Goal: Information Seeking & Learning: Learn about a topic

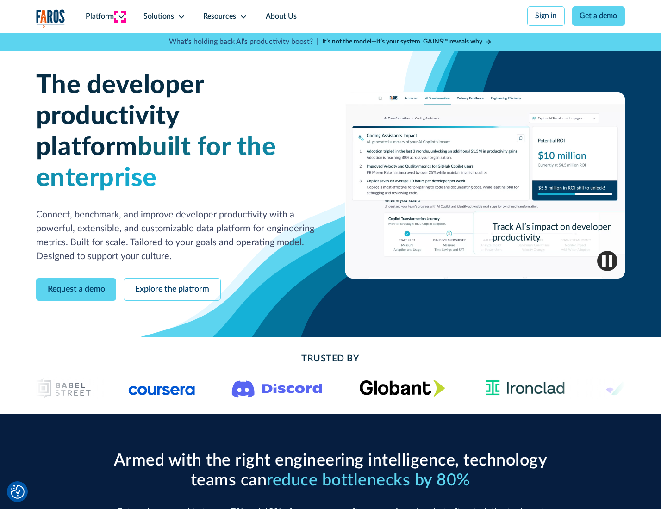
click at [120, 16] on icon at bounding box center [120, 16] width 7 height 7
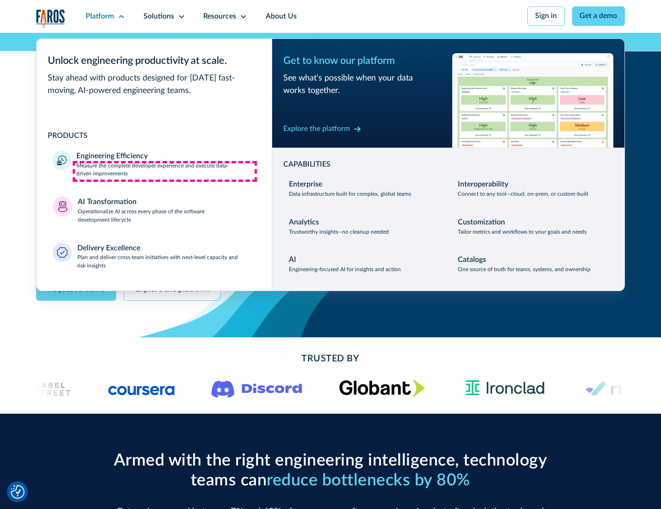
click at [165, 171] on p "Measure the complete developer experience and execute data-driven improvements" at bounding box center [165, 170] width 179 height 17
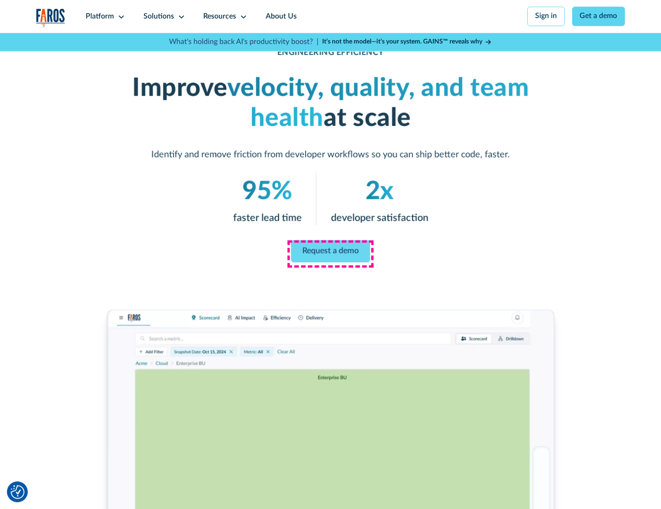
click at [330, 252] on link "Request a demo" at bounding box center [330, 251] width 79 height 22
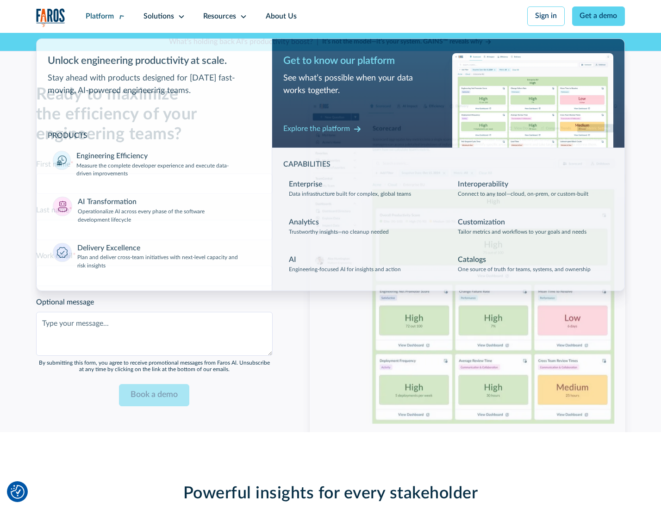
scroll to position [2014, 0]
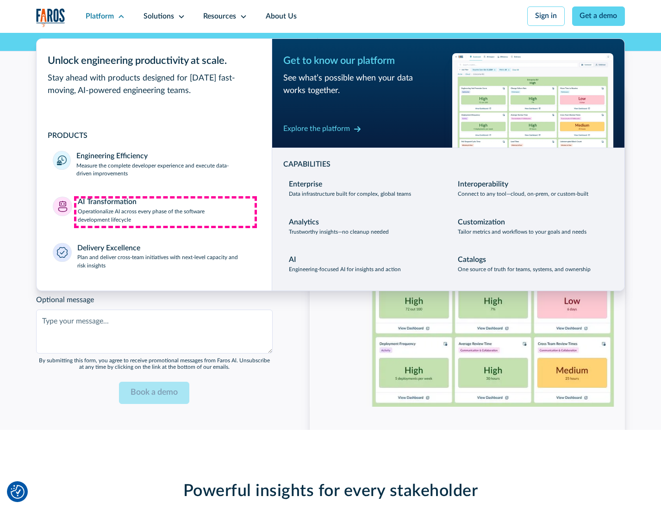
click at [165, 212] on p "Operationalize AI across every phase of the software development lifecycle" at bounding box center [167, 216] width 178 height 17
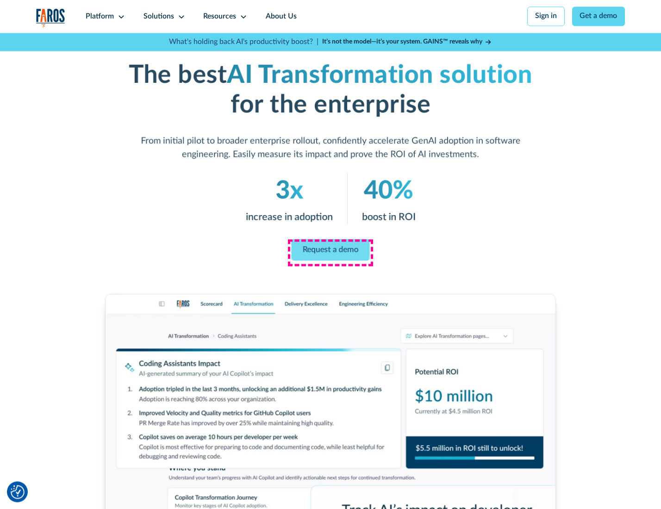
click at [330, 251] on link "Request a demo" at bounding box center [330, 250] width 78 height 22
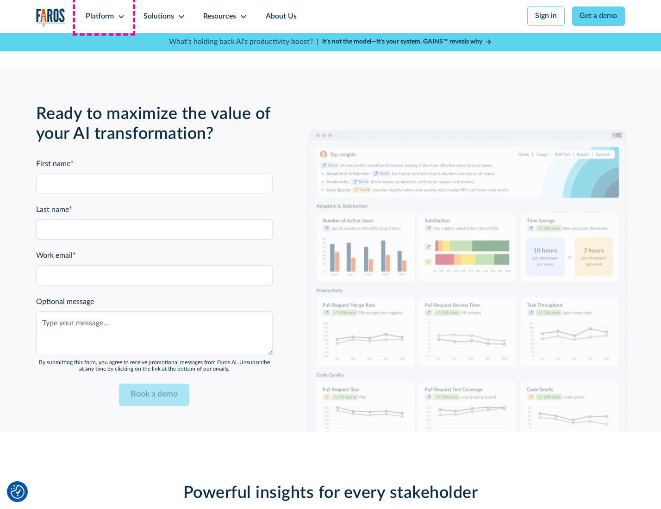
scroll to position [2237, 0]
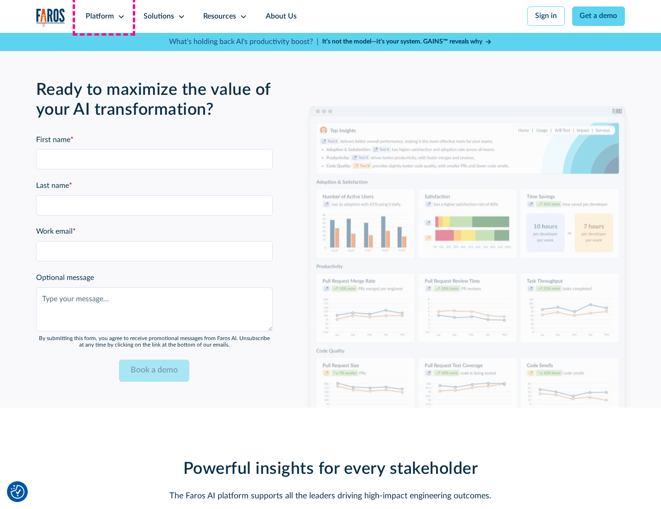
click at [104, 16] on div "Platform" at bounding box center [100, 16] width 28 height 11
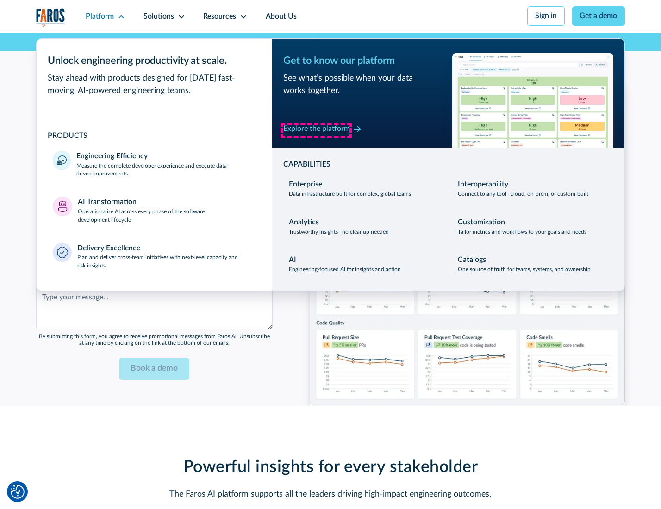
click at [316, 130] on div "Explore the platform" at bounding box center [316, 129] width 67 height 11
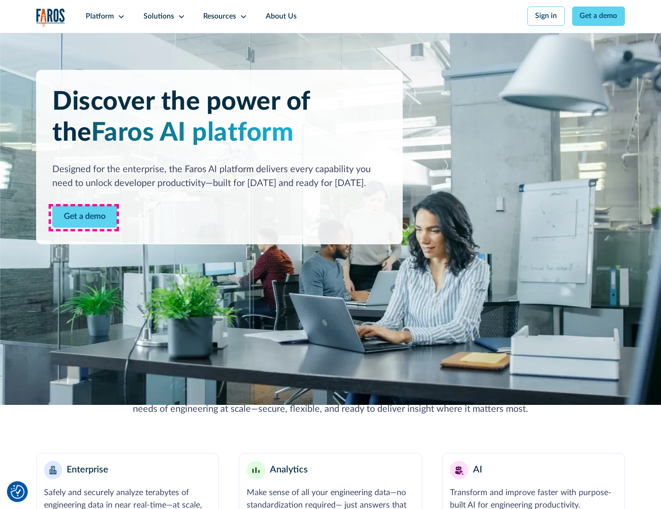
click at [84, 217] on link "Get a demo" at bounding box center [84, 216] width 65 height 23
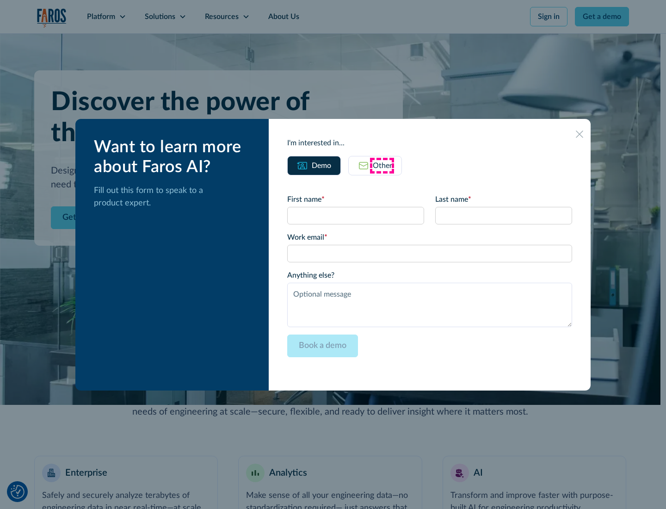
click at [382, 165] on div "Other" at bounding box center [382, 165] width 19 height 11
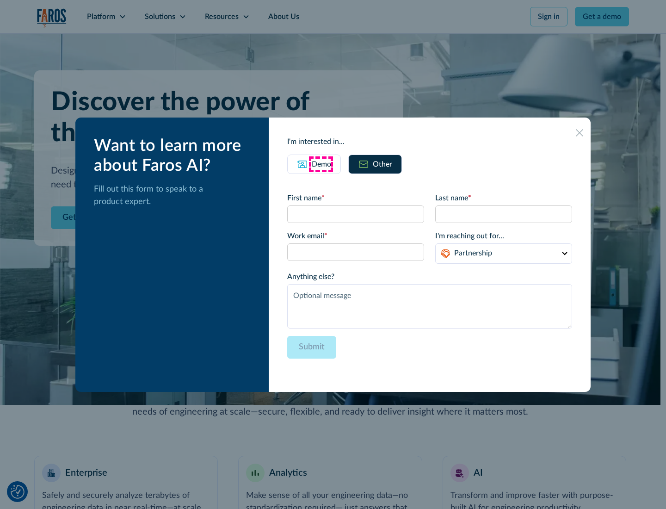
click at [321, 164] on div "Demo" at bounding box center [321, 164] width 19 height 11
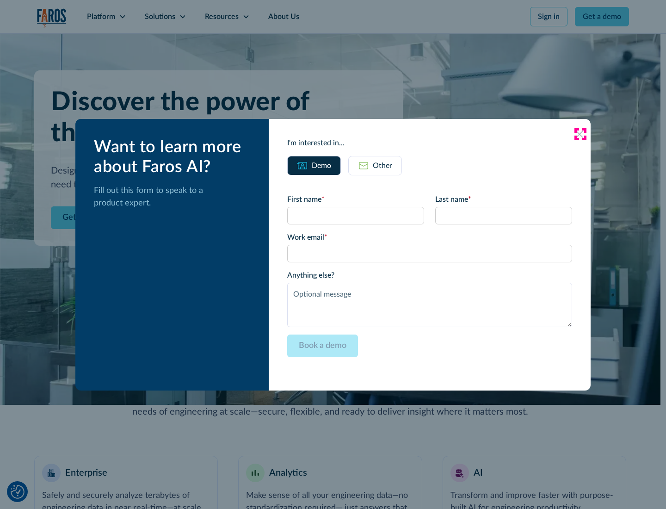
click at [580, 134] on icon at bounding box center [579, 133] width 7 height 7
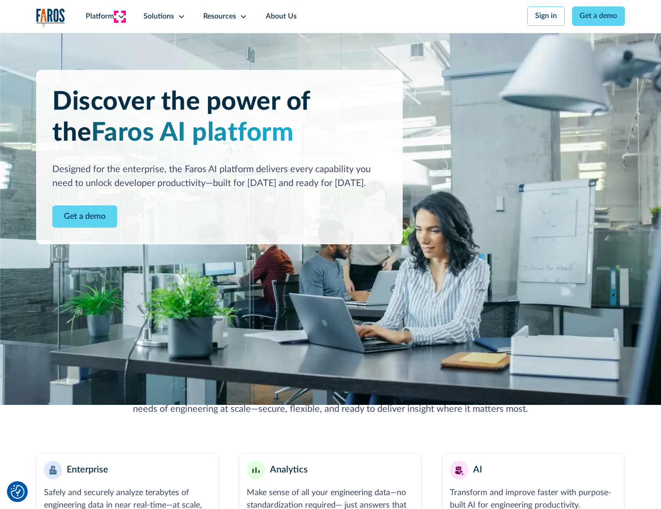
click at [120, 16] on icon at bounding box center [120, 16] width 7 height 7
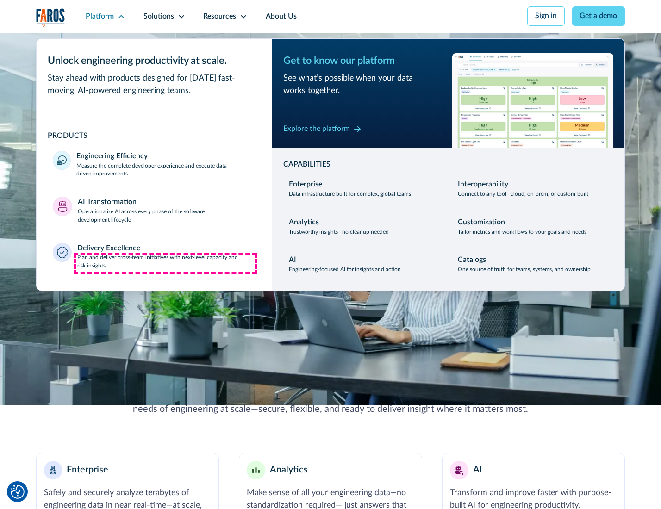
click at [165, 264] on p "Plan and deliver cross-team initiatives with next-level capacity and risk insig…" at bounding box center [166, 261] width 178 height 17
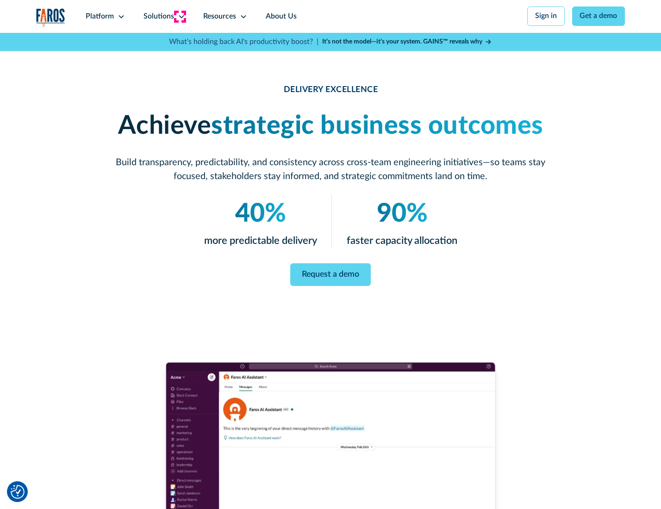
click at [179, 16] on icon at bounding box center [181, 16] width 7 height 7
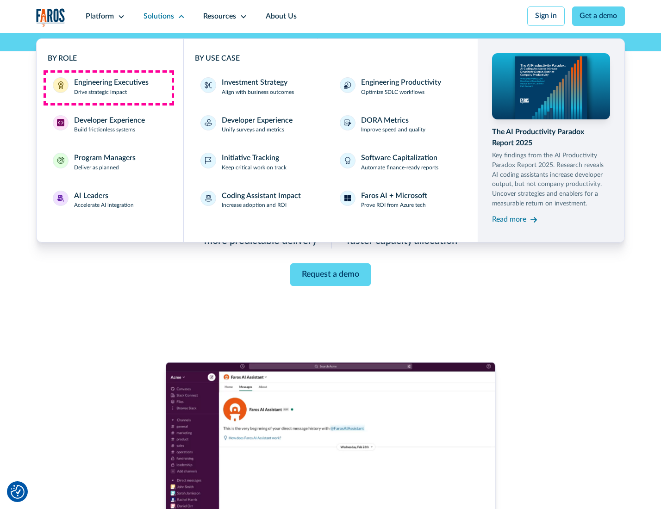
click at [108, 87] on div "Engineering Executives" at bounding box center [111, 82] width 74 height 11
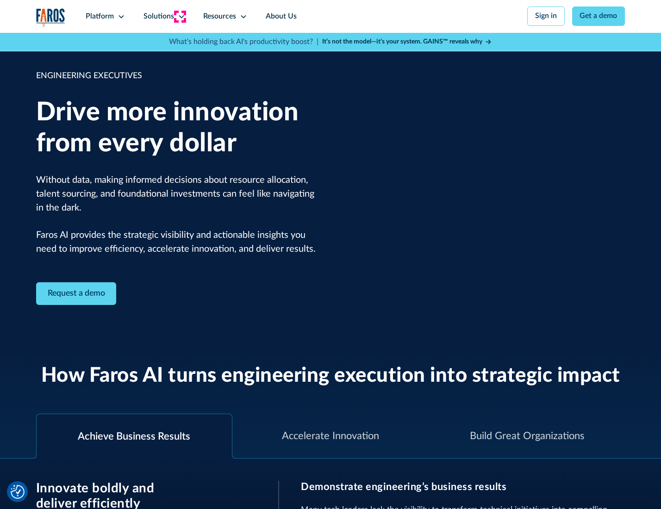
click at [179, 16] on icon at bounding box center [181, 16] width 7 height 7
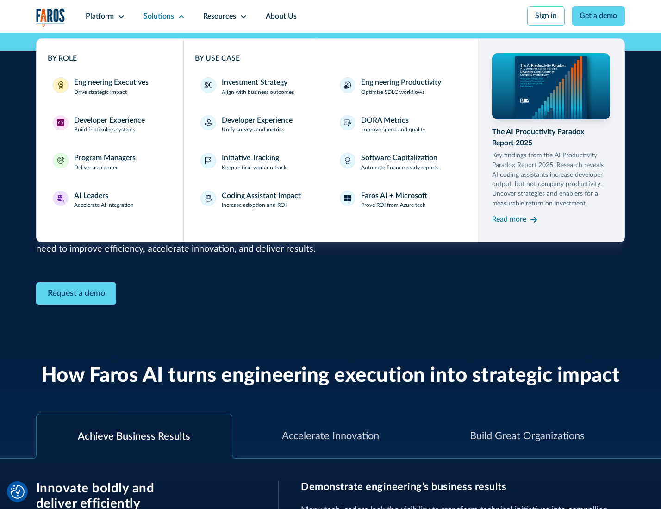
click at [108, 121] on div "Developer Experience" at bounding box center [109, 120] width 71 height 11
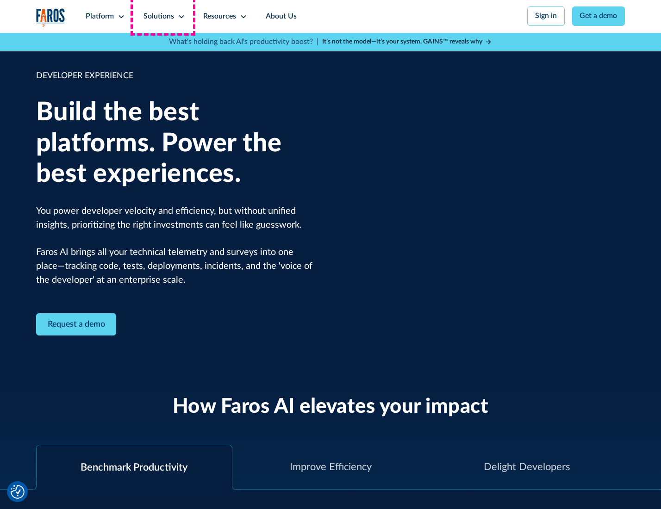
click at [163, 16] on div "Solutions" at bounding box center [158, 16] width 31 height 11
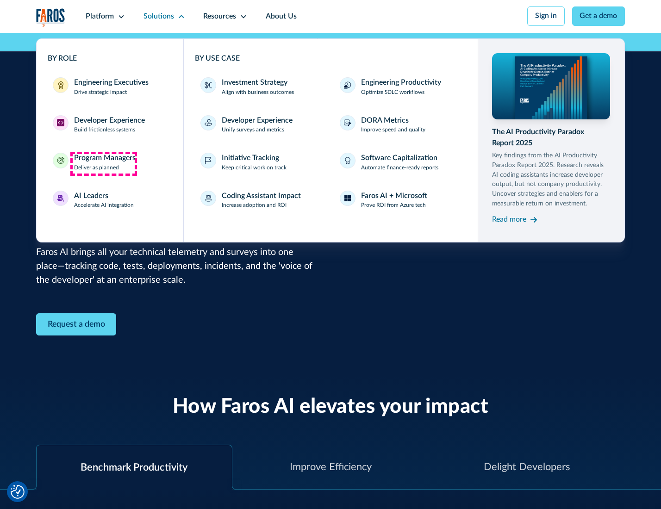
click at [103, 163] on div "Program Managers" at bounding box center [105, 158] width 62 height 11
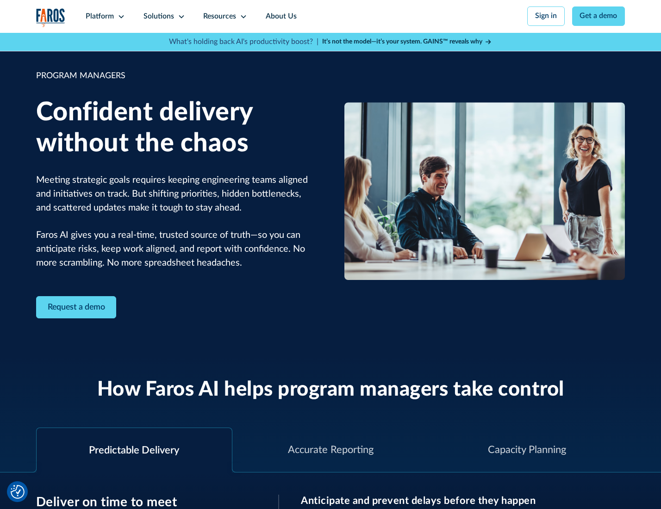
click at [179, 17] on icon at bounding box center [181, 16] width 7 height 7
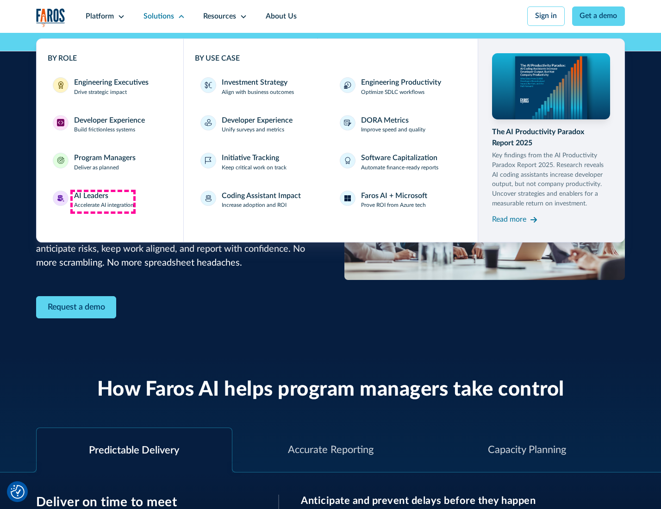
click at [103, 201] on div "AI Leaders" at bounding box center [91, 196] width 34 height 11
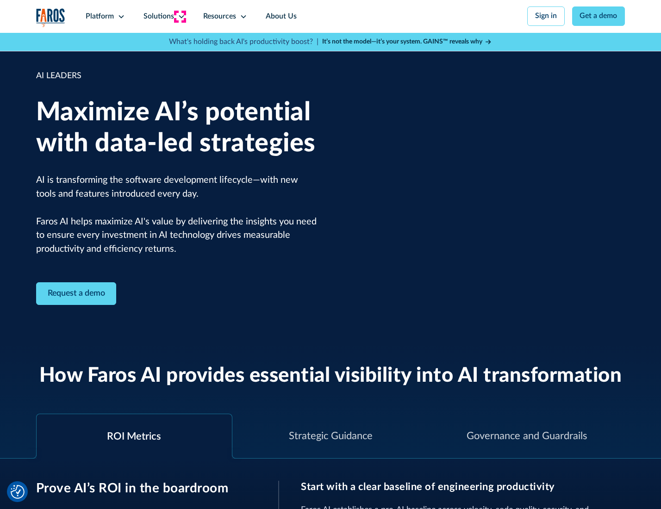
click at [179, 16] on icon at bounding box center [181, 16] width 7 height 7
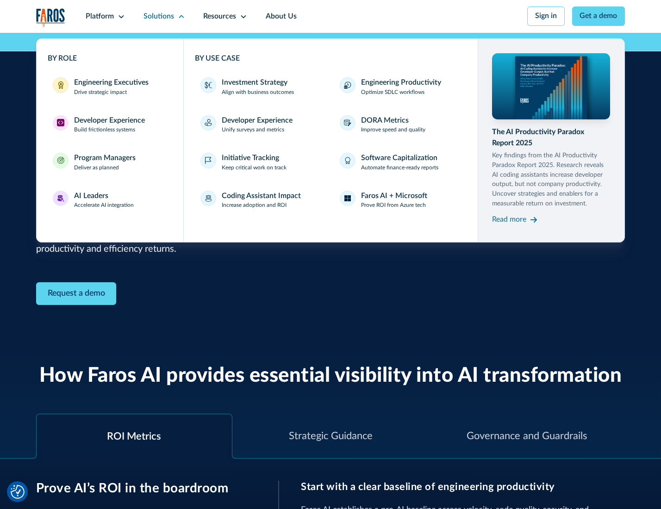
click at [253, 83] on div "Investment Strategy" at bounding box center [255, 82] width 66 height 11
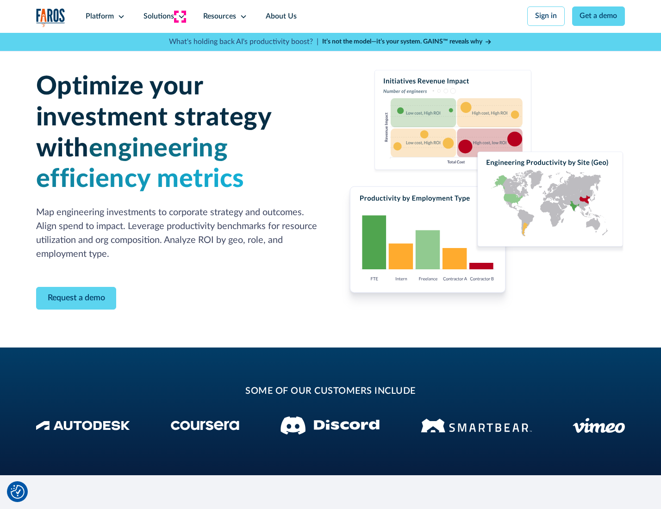
click at [179, 16] on icon at bounding box center [181, 16] width 7 height 7
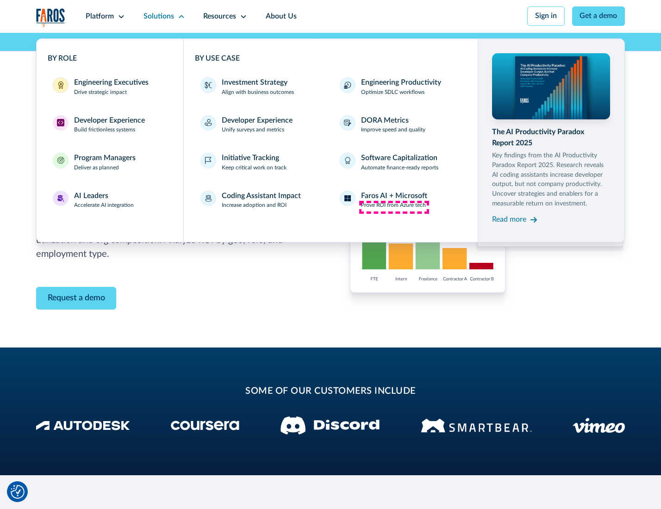
click at [394, 207] on p "Prove ROI from Azure tech" at bounding box center [393, 205] width 65 height 8
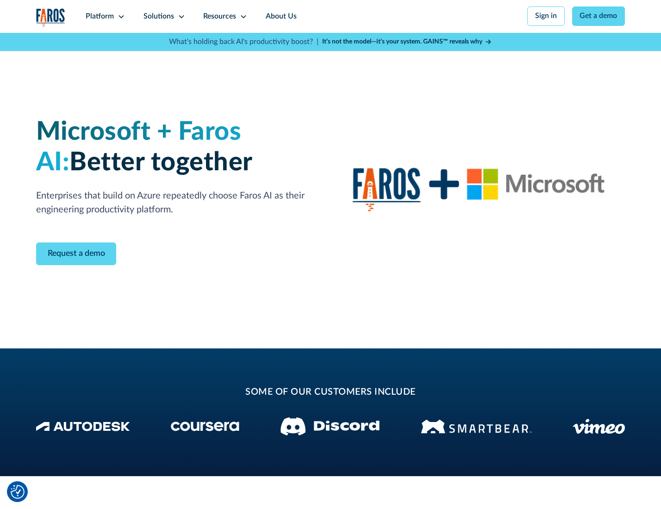
click at [179, 16] on icon at bounding box center [181, 16] width 7 height 7
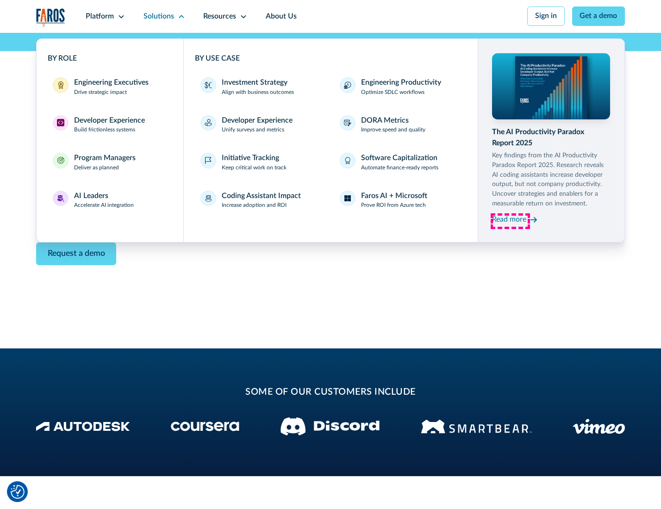
click at [510, 221] on div "Read more" at bounding box center [509, 219] width 34 height 11
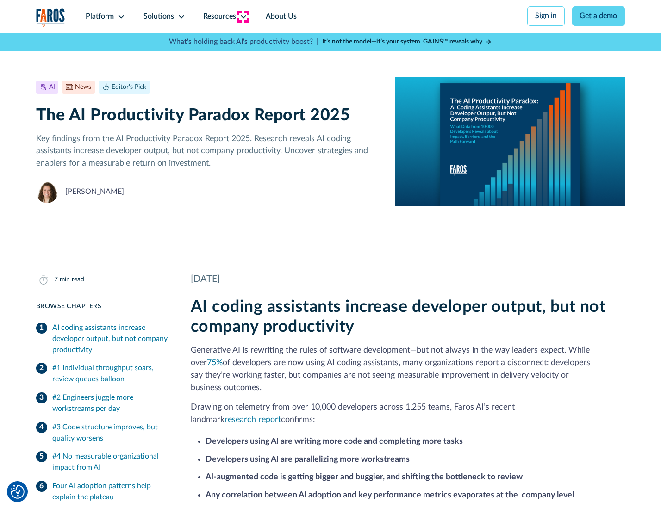
click at [242, 16] on icon at bounding box center [243, 16] width 7 height 7
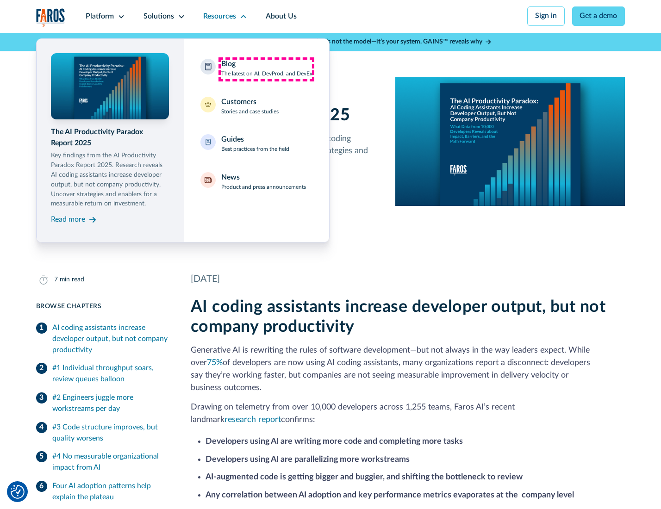
click at [266, 69] on div "Blog The latest on AI, DevProd, and DevEx" at bounding box center [266, 68] width 91 height 19
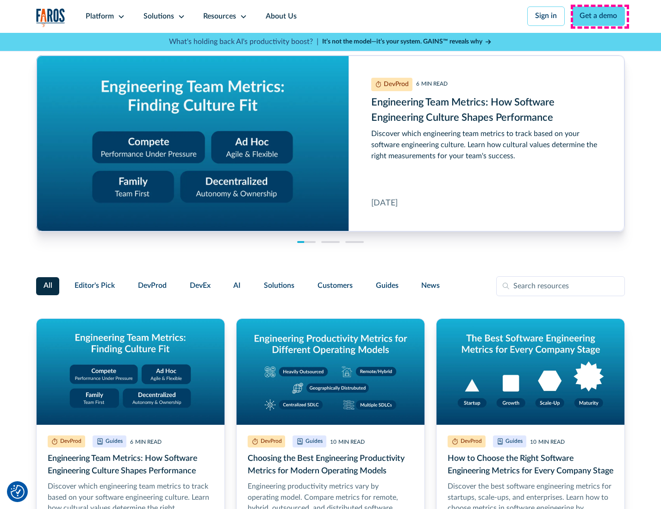
click at [599, 16] on link "Get a demo" at bounding box center [598, 15] width 53 height 19
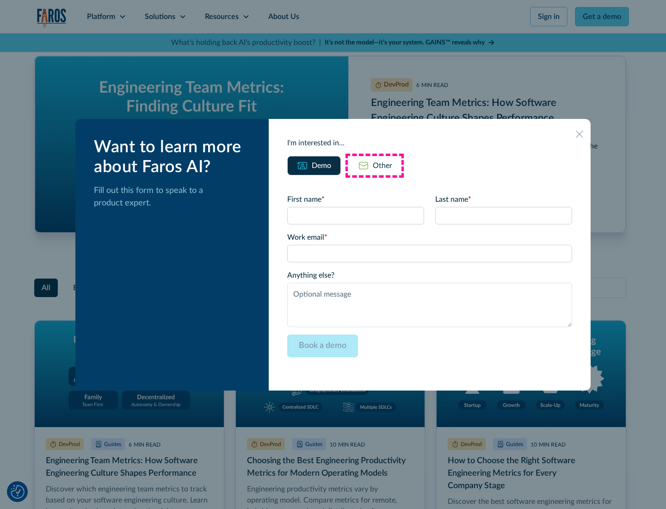
click at [375, 165] on div "Other" at bounding box center [382, 165] width 19 height 11
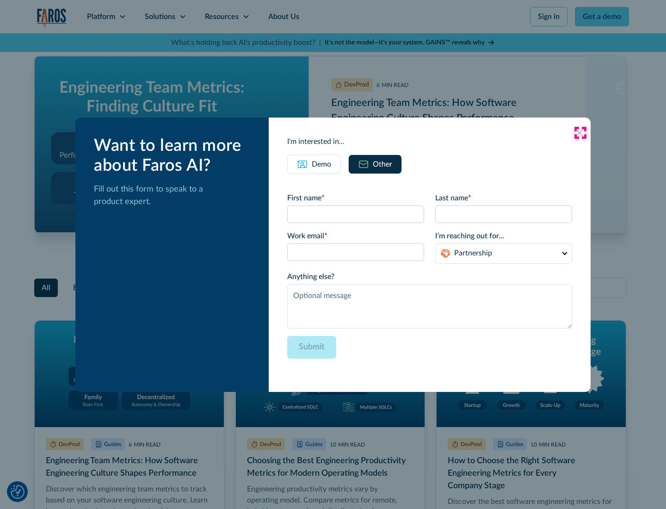
click at [580, 132] on icon at bounding box center [579, 132] width 7 height 7
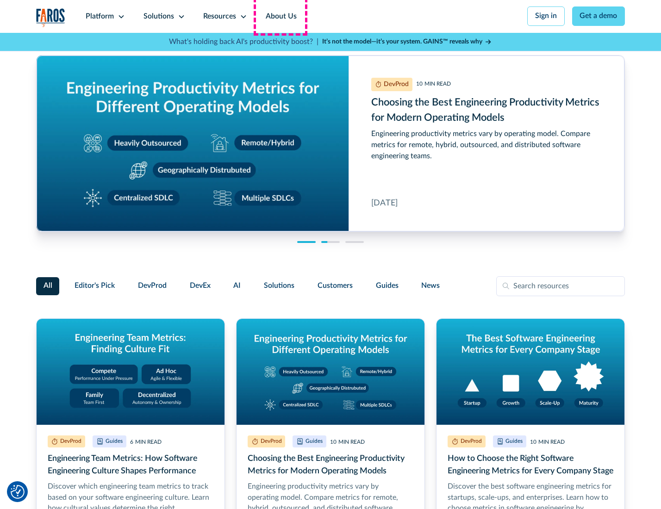
click at [280, 16] on link "About Us" at bounding box center [280, 16] width 49 height 33
